Goal: Task Accomplishment & Management: Complete application form

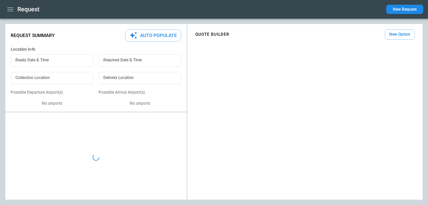
type textarea "*"
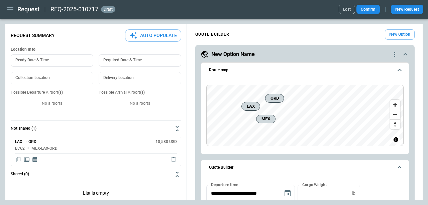
click at [22, 9] on h1 "Request" at bounding box center [28, 9] width 22 height 8
click at [10, 6] on icon "button" at bounding box center [10, 9] width 8 height 8
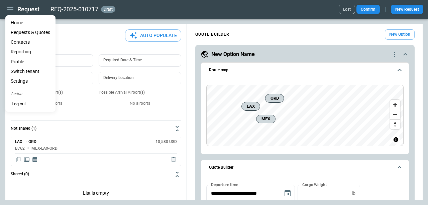
click at [12, 23] on li "Home" at bounding box center [30, 23] width 45 height 10
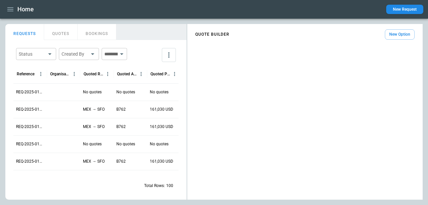
click at [40, 108] on p "REQ-2025-010823" at bounding box center [30, 110] width 28 height 6
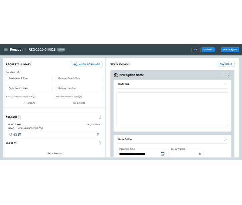
scroll to position [409, 0]
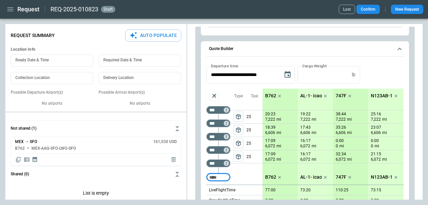
click at [156, 40] on button "Auto Populate" at bounding box center [153, 35] width 56 height 12
type textarea "*"
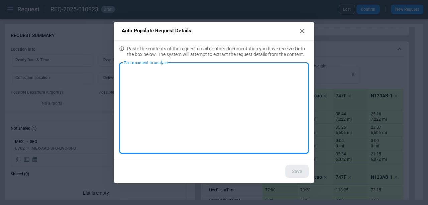
paste textarea "**********"
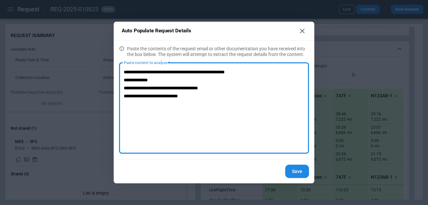
type textarea "**********"
click at [300, 174] on button "Save" at bounding box center [297, 172] width 24 height 14
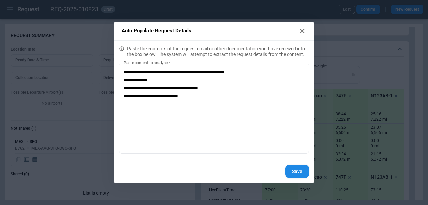
click at [300, 174] on button "Save" at bounding box center [297, 172] width 24 height 14
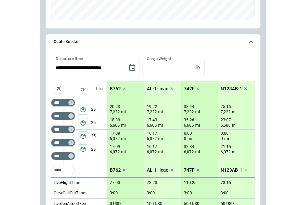
scroll to position [336, 0]
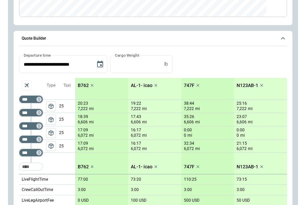
type textarea "*"
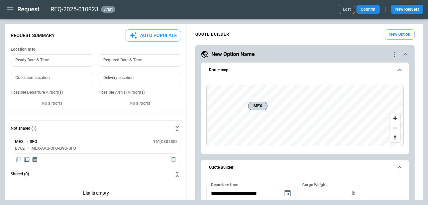
scroll to position [409, 0]
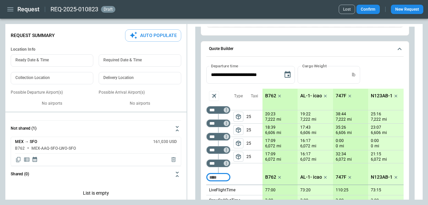
drag, startPoint x: 382, startPoint y: 113, endPoint x: 419, endPoint y: 3, distance: 116.3
